Goal: Information Seeking & Learning: Learn about a topic

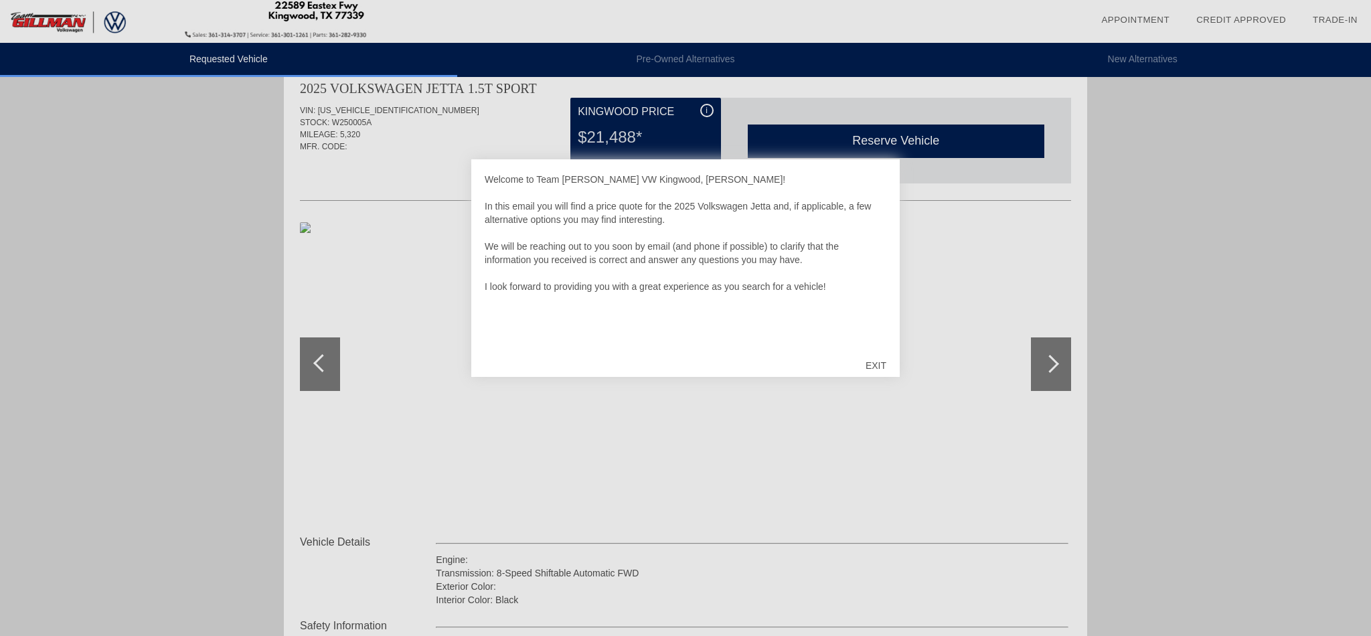
scroll to position [31, 0]
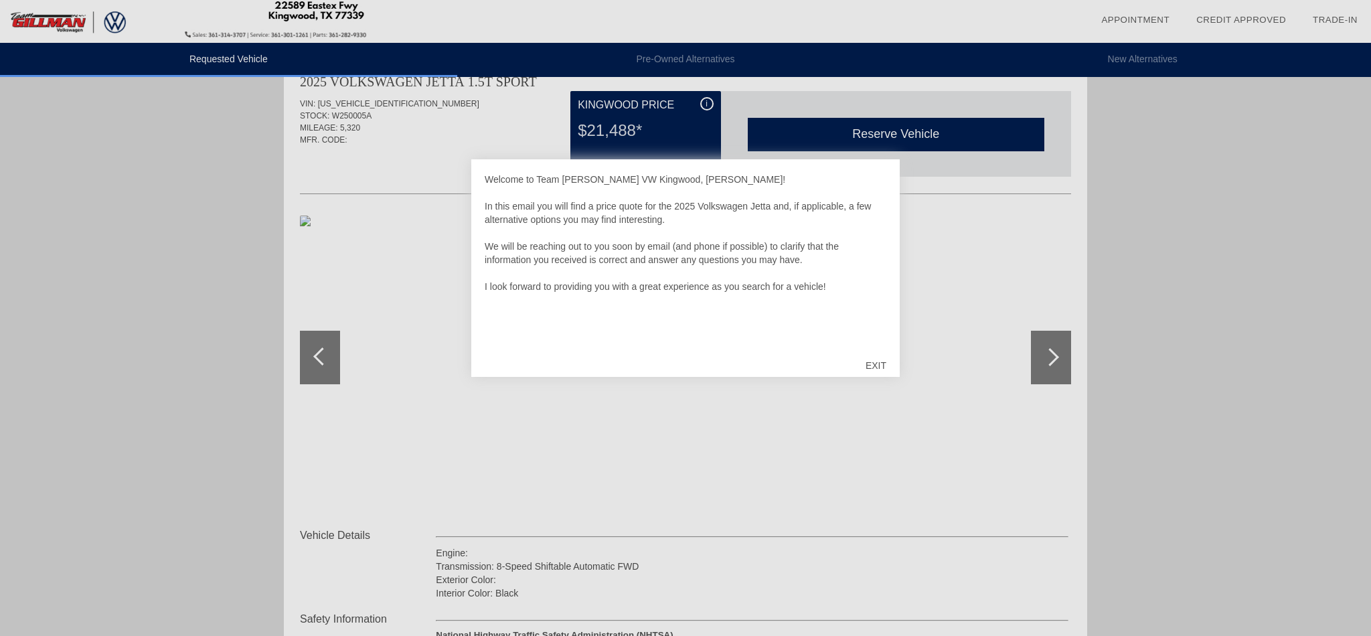
drag, startPoint x: 882, startPoint y: 361, endPoint x: 913, endPoint y: 357, distance: 31.8
click at [884, 362] on div "EXIT" at bounding box center [876, 365] width 48 height 40
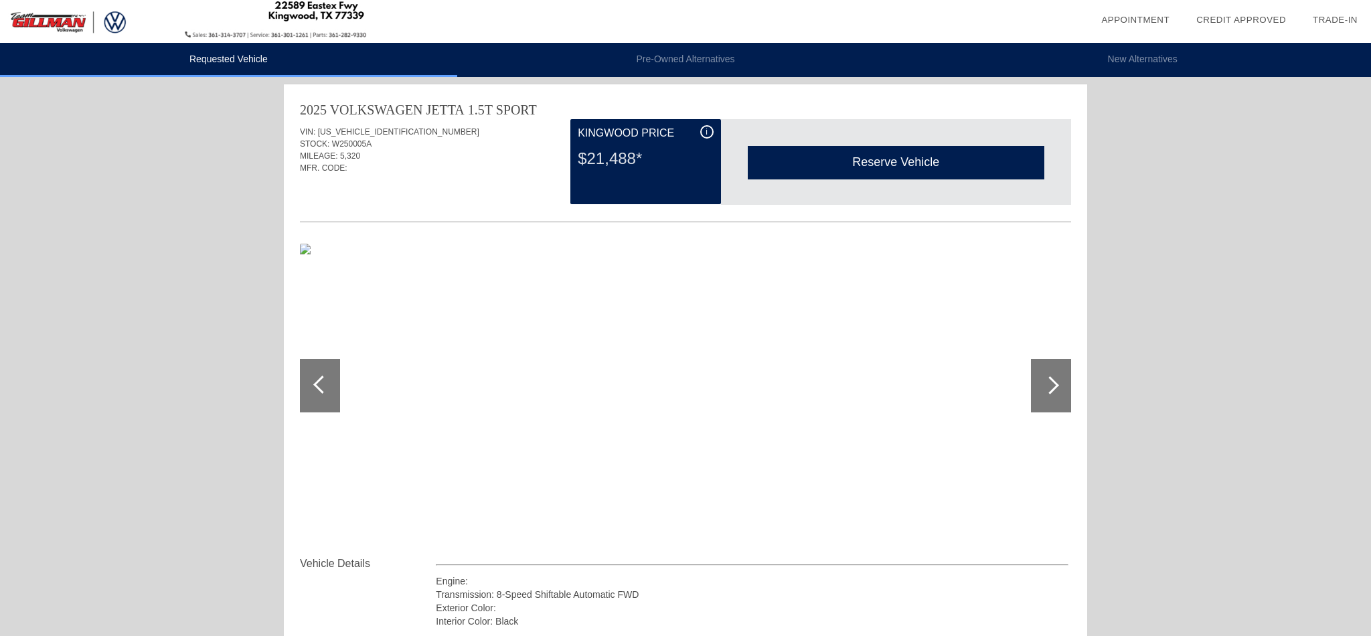
scroll to position [0, 0]
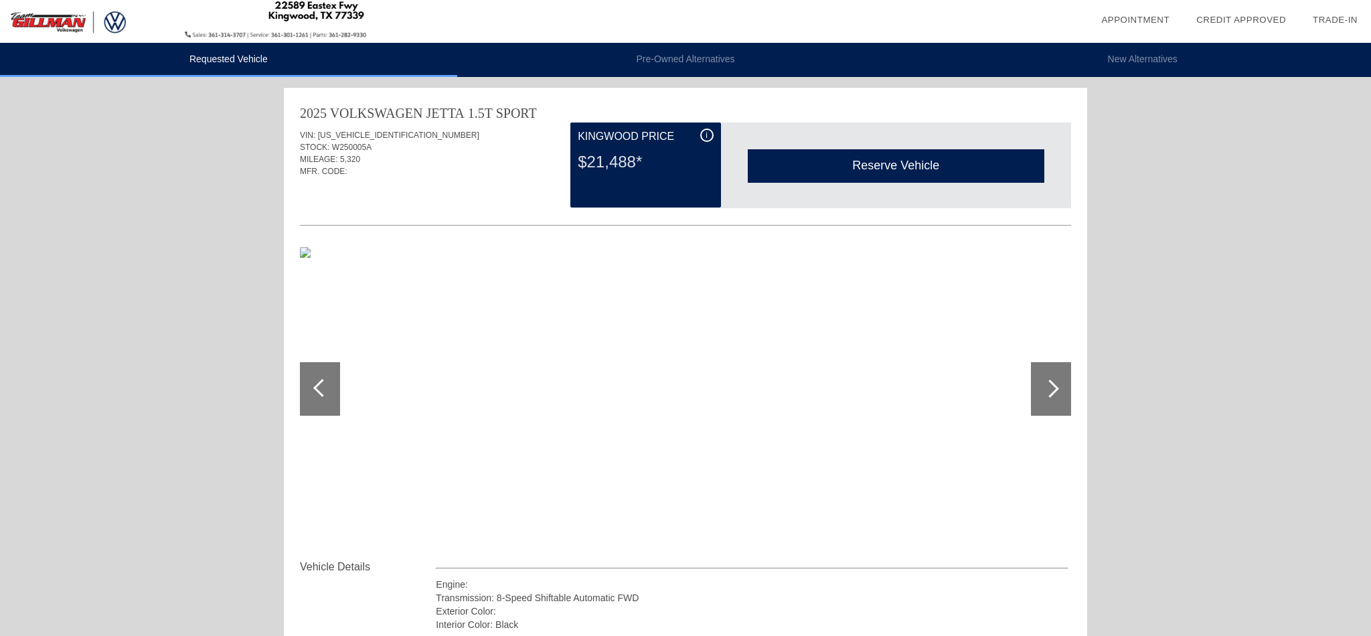
click at [710, 135] on div "i" at bounding box center [706, 135] width 13 height 13
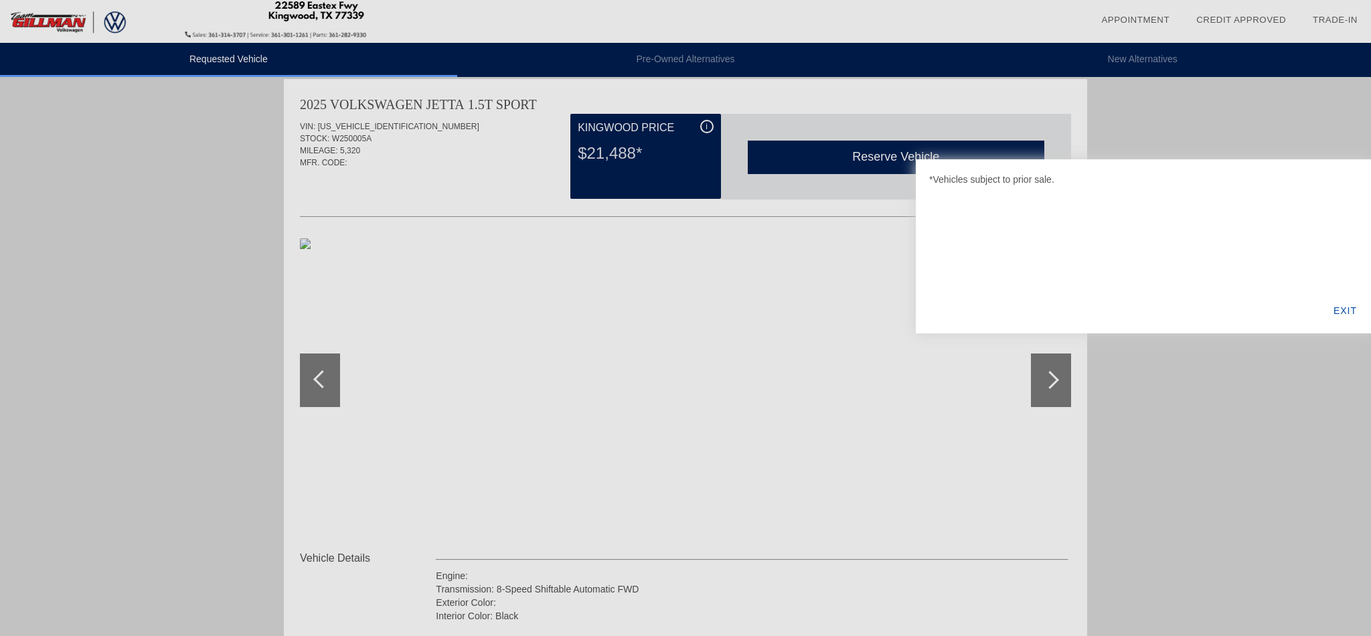
click at [712, 135] on div at bounding box center [685, 318] width 1371 height 636
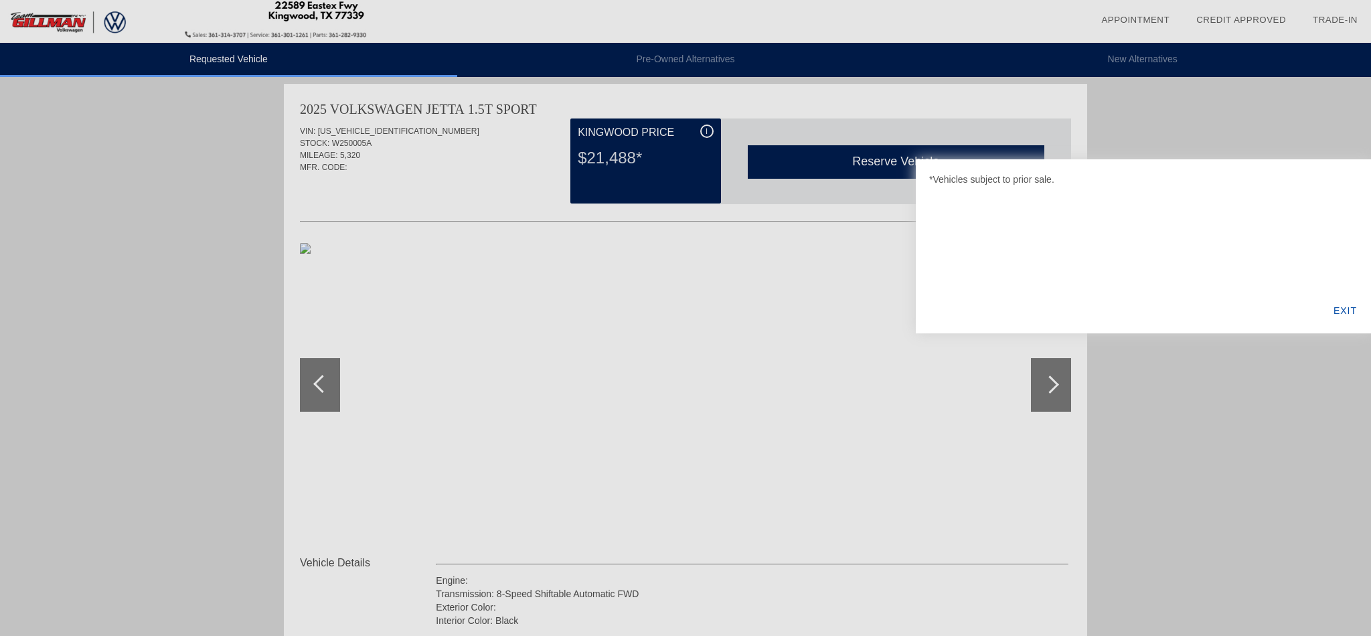
click at [1341, 307] on div "EXIT" at bounding box center [1345, 311] width 52 height 46
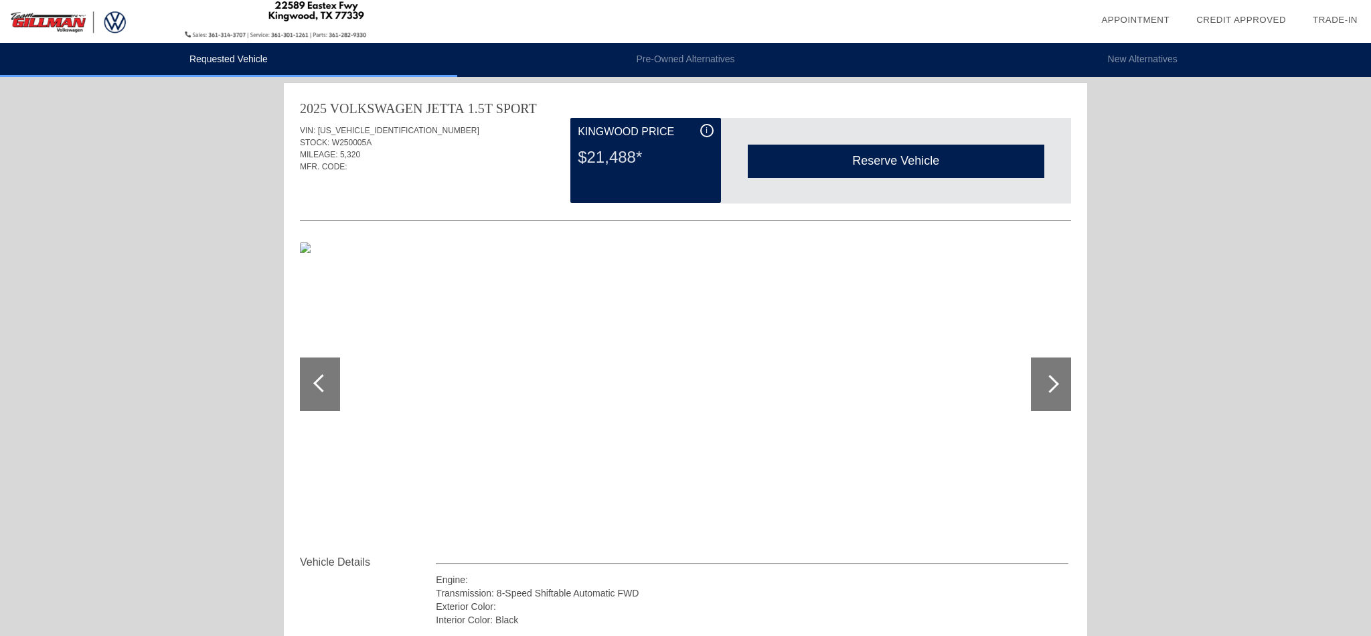
click at [698, 172] on div "$21,488*" at bounding box center [645, 157] width 135 height 35
click at [699, 173] on div "$21,488*" at bounding box center [645, 157] width 135 height 35
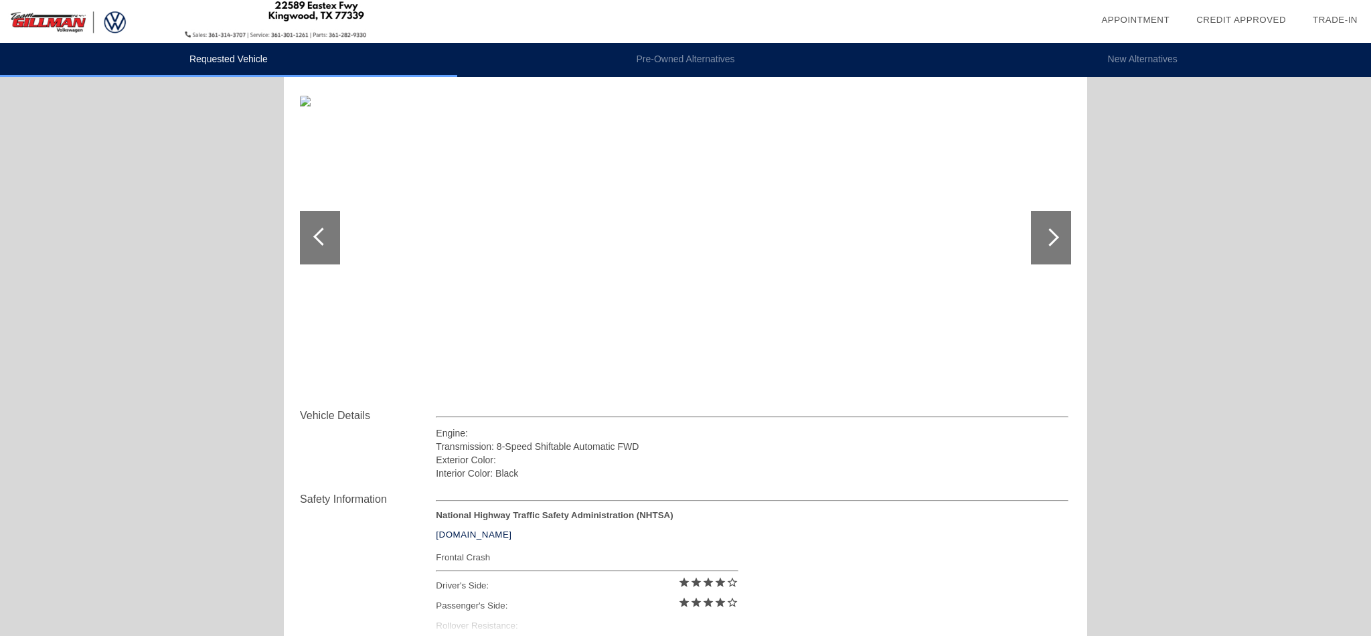
scroll to position [131, 0]
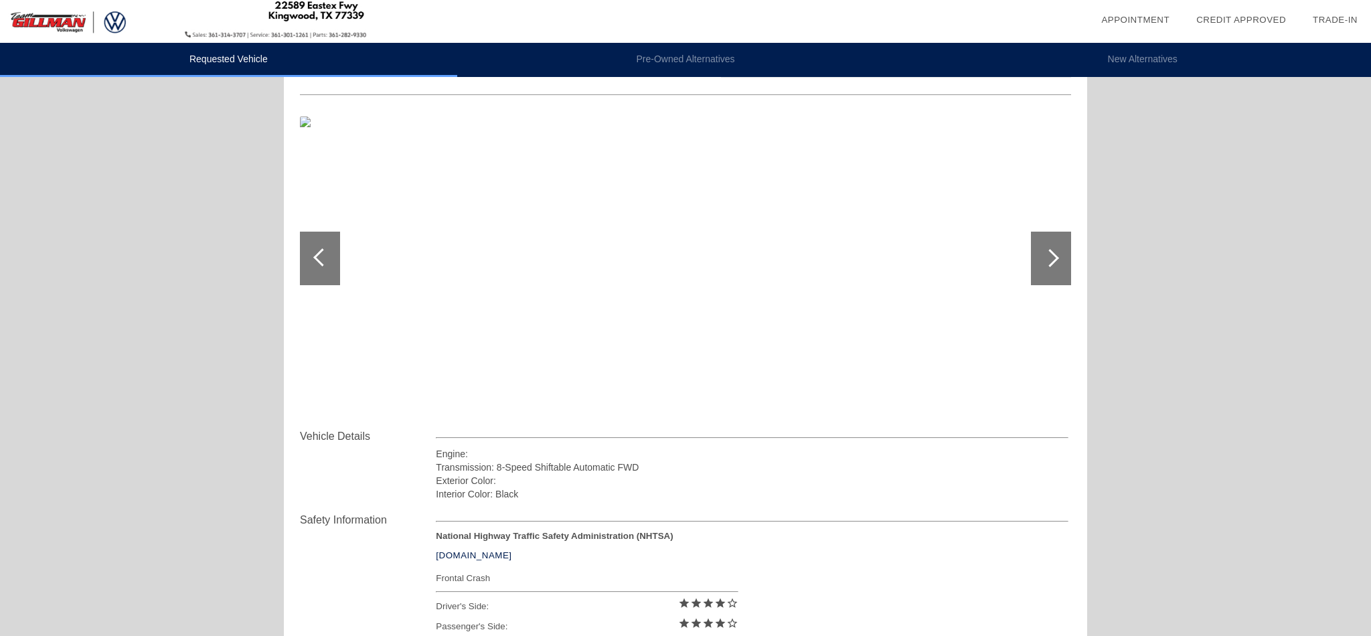
click at [1056, 253] on div at bounding box center [1051, 259] width 40 height 54
click at [1054, 253] on div at bounding box center [1051, 259] width 40 height 54
click at [307, 122] on img at bounding box center [490, 258] width 380 height 284
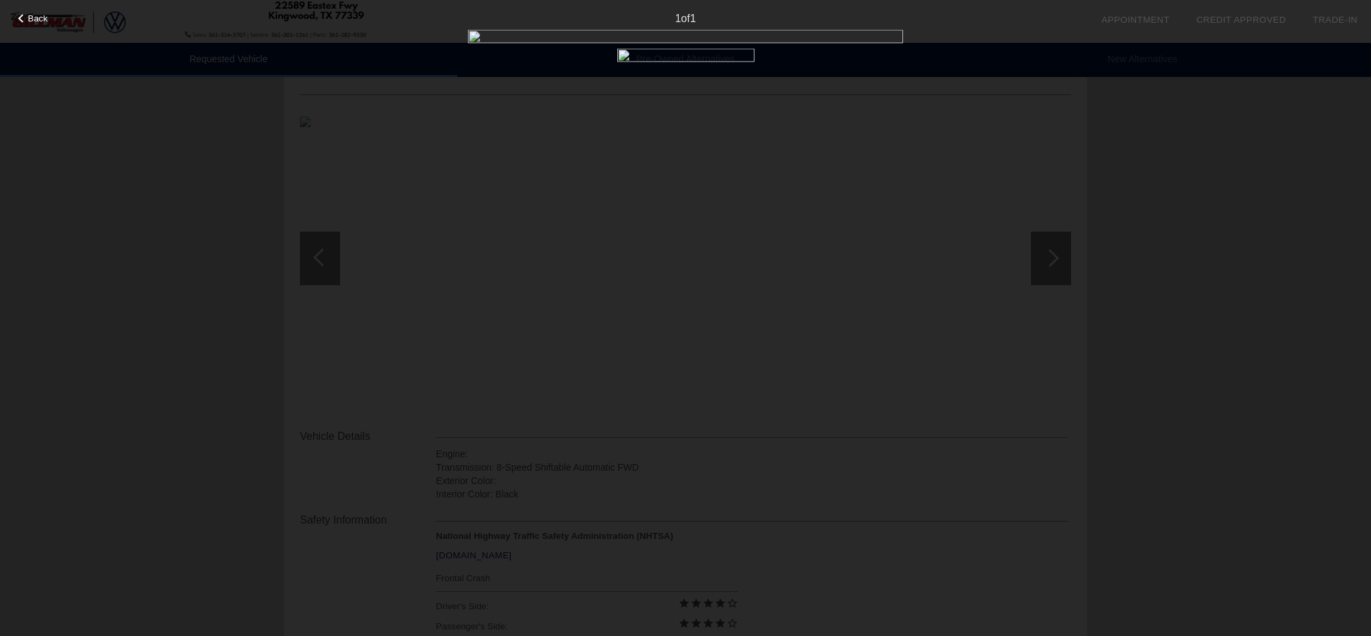
click at [31, 19] on span "Back" at bounding box center [38, 18] width 20 height 10
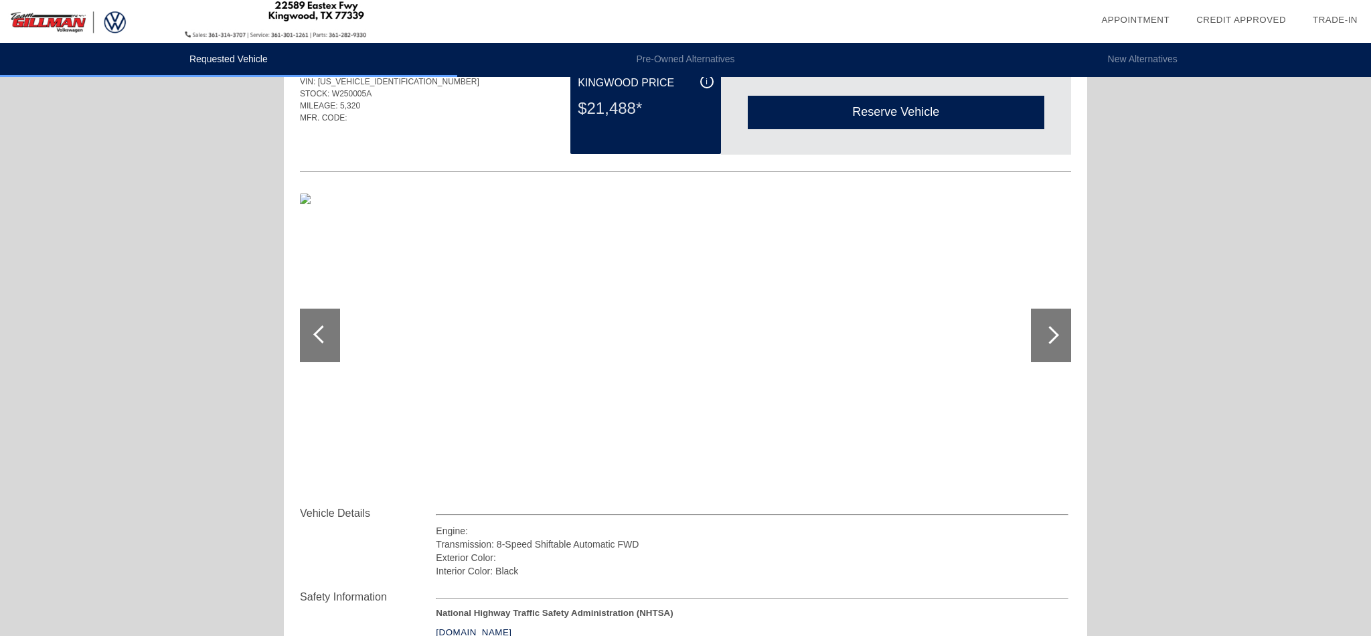
scroll to position [0, 0]
